Goal: Navigation & Orientation: Go to known website

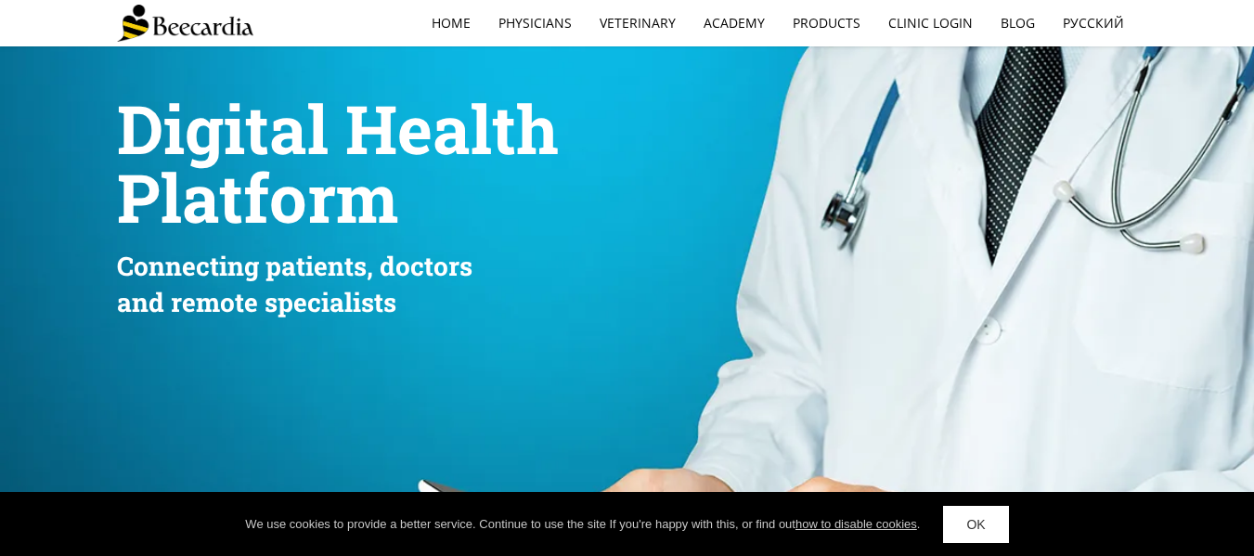
scroll to position [110, 0]
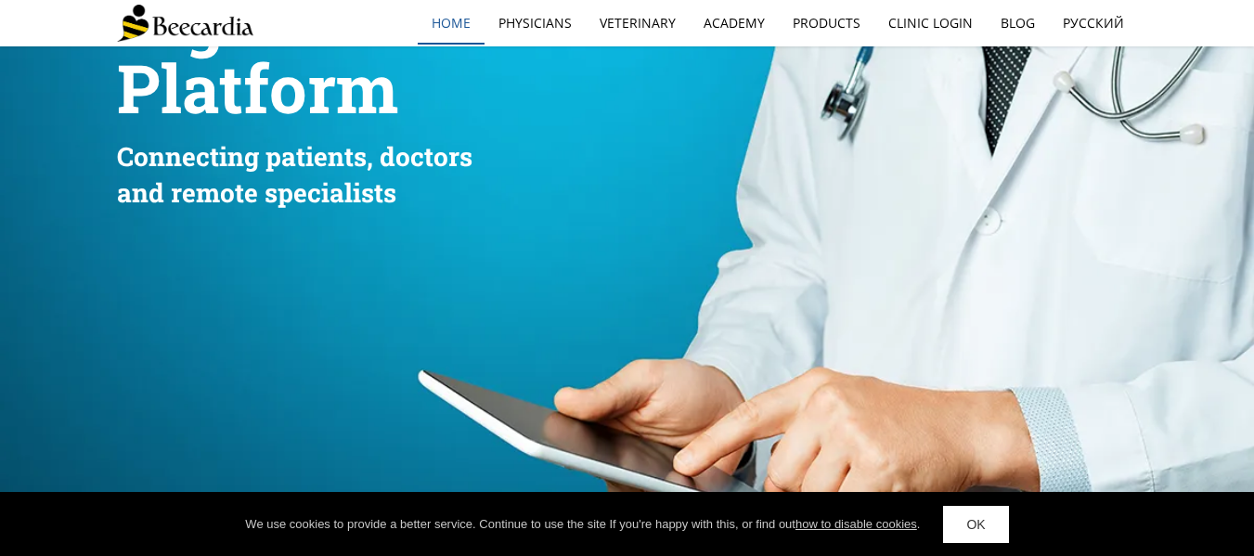
click at [451, 21] on link "home" at bounding box center [451, 23] width 67 height 43
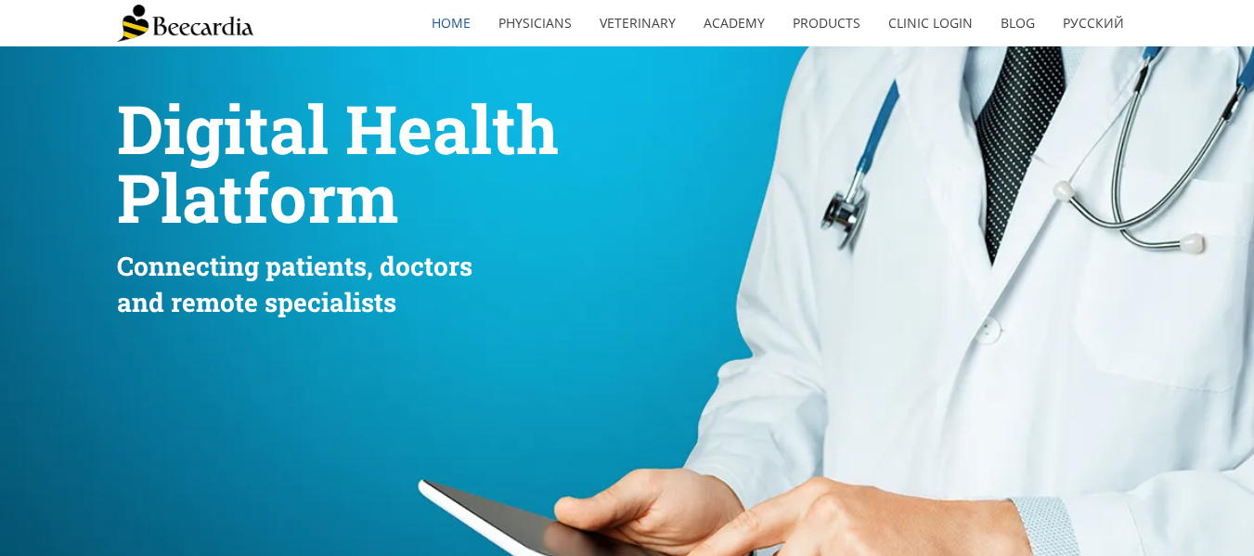
click at [194, 27] on img at bounding box center [185, 23] width 136 height 37
